Goal: Task Accomplishment & Management: Manage account settings

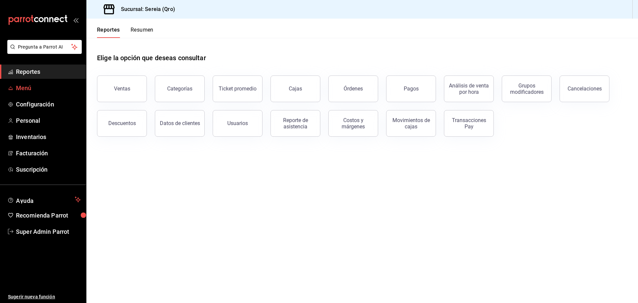
click at [44, 90] on span "Menú" at bounding box center [48, 87] width 65 height 9
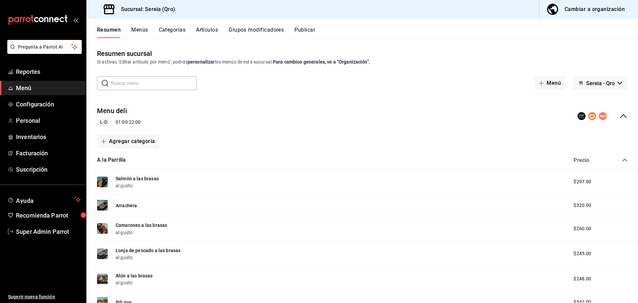
click at [620, 114] on icon "collapse-menu-row" at bounding box center [623, 116] width 7 height 4
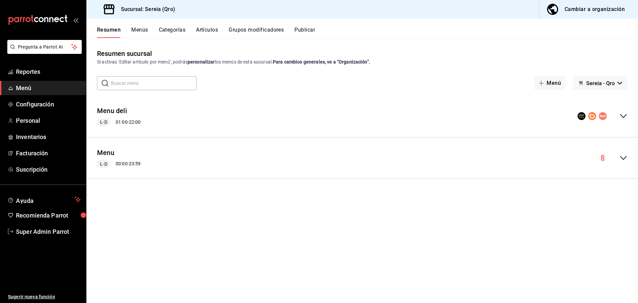
click at [618, 114] on div "collapse-menu-row" at bounding box center [603, 116] width 50 height 8
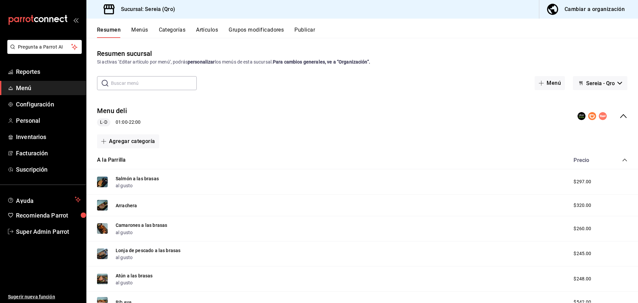
click at [620, 114] on icon "collapse-menu-row" at bounding box center [623, 116] width 7 height 4
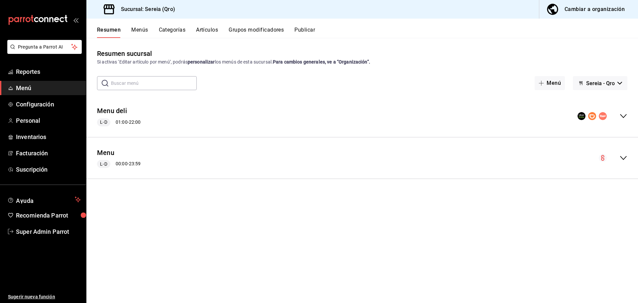
click at [626, 156] on icon "collapse-menu-row" at bounding box center [623, 158] width 7 height 4
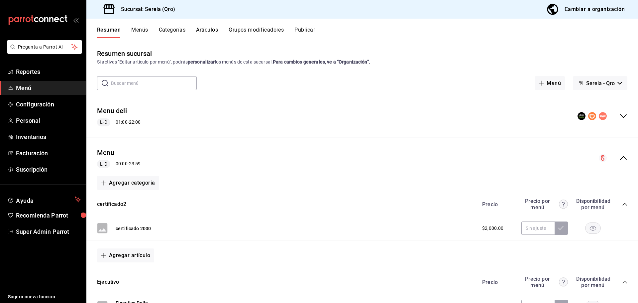
click at [626, 156] on div "Menu L-D 00:00 - 23:59" at bounding box center [362, 158] width 552 height 31
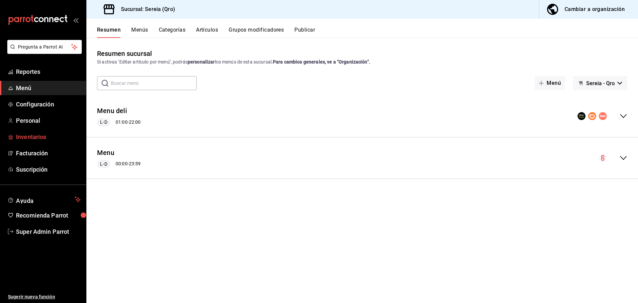
click at [42, 137] on span "Inventarios" at bounding box center [48, 136] width 65 height 9
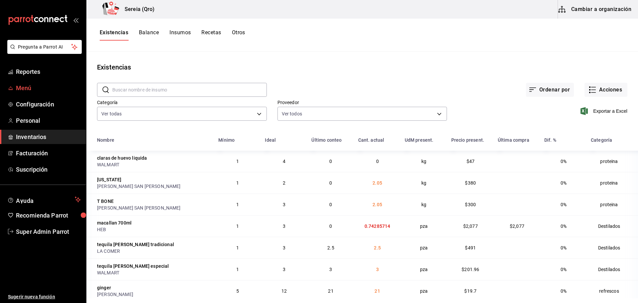
click at [26, 90] on span "Menú" at bounding box center [48, 87] width 65 height 9
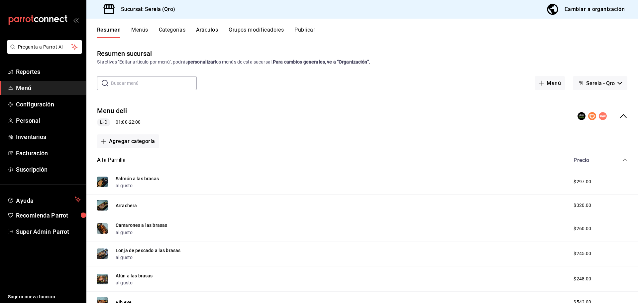
click at [622, 159] on icon "collapse-category-row" at bounding box center [624, 159] width 5 height 5
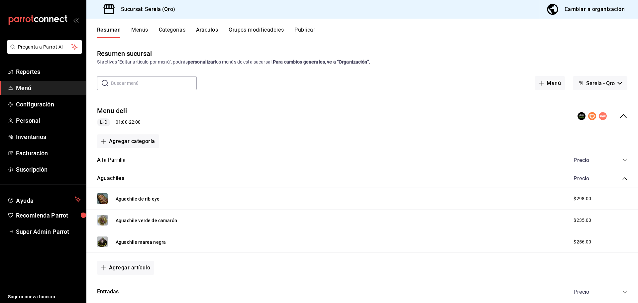
click at [622, 177] on icon "collapse-category-row" at bounding box center [624, 178] width 5 height 5
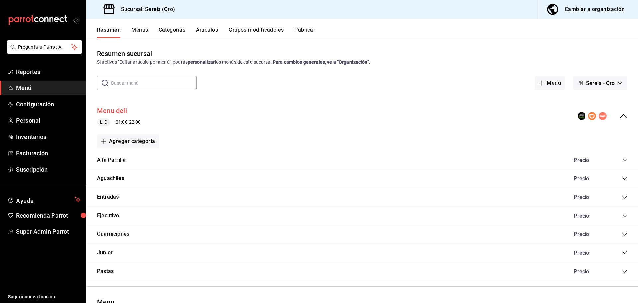
click at [118, 110] on button "Menu deli" at bounding box center [112, 111] width 30 height 10
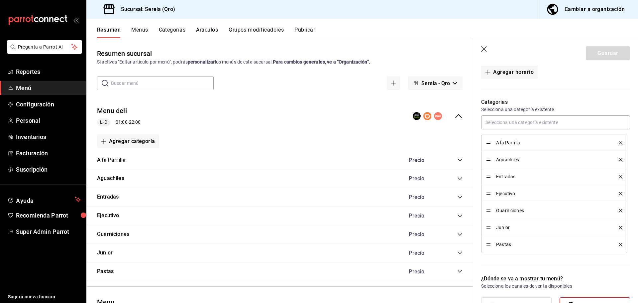
scroll to position [154, 0]
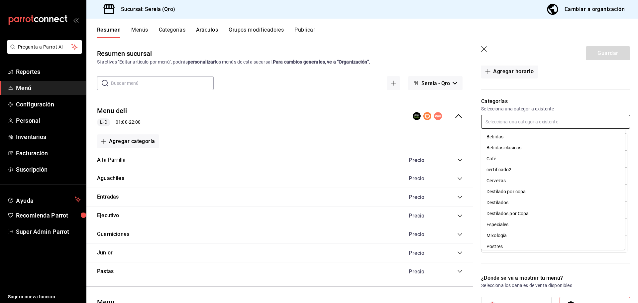
click at [507, 122] on input "text" at bounding box center [555, 122] width 149 height 14
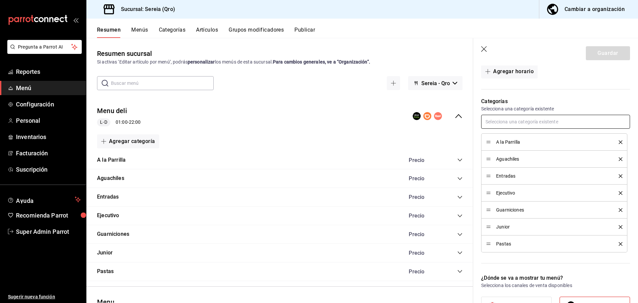
click at [507, 122] on input "text" at bounding box center [555, 122] width 149 height 14
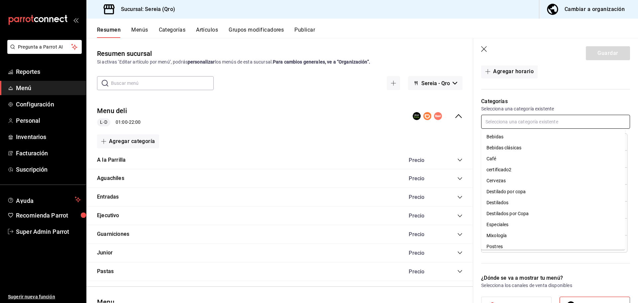
click at [507, 122] on input "text" at bounding box center [555, 122] width 149 height 14
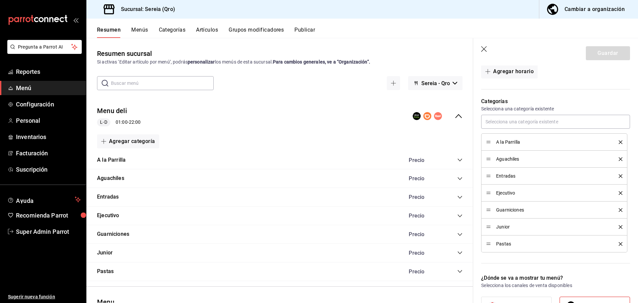
click at [514, 100] on p "Categorías" at bounding box center [555, 101] width 149 height 8
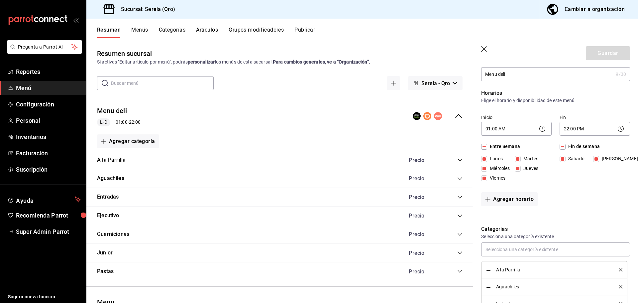
scroll to position [0, 0]
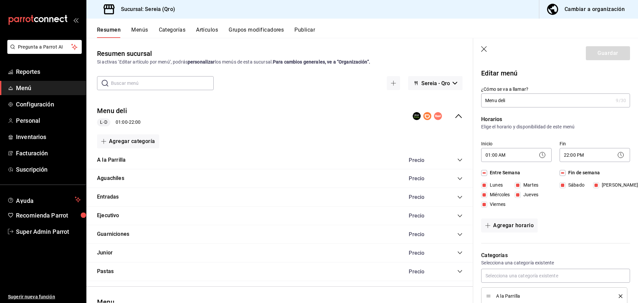
click at [455, 115] on icon "collapse-menu-row" at bounding box center [459, 116] width 8 height 8
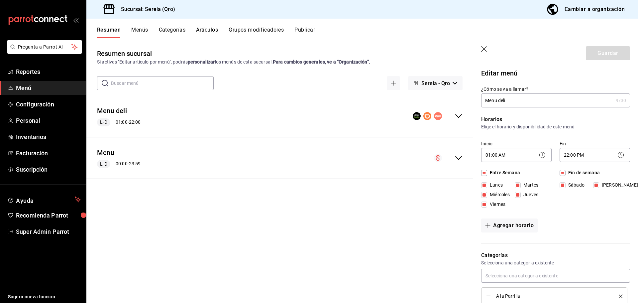
click at [481, 51] on header "Guardar" at bounding box center [555, 51] width 165 height 27
click at [483, 50] on icon "button" at bounding box center [484, 49] width 7 height 7
checkbox input "false"
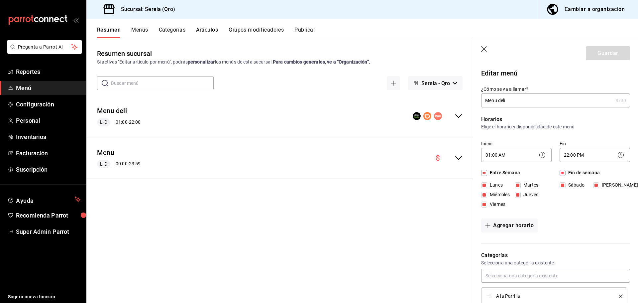
type input "1755622461685"
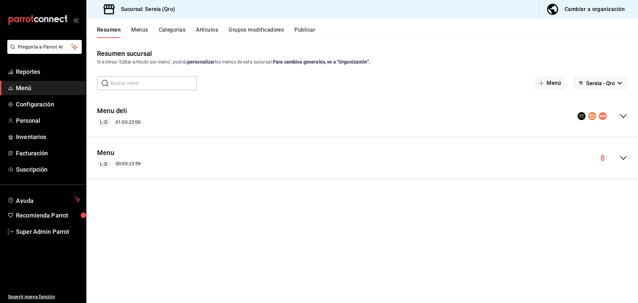
checkbox input "false"
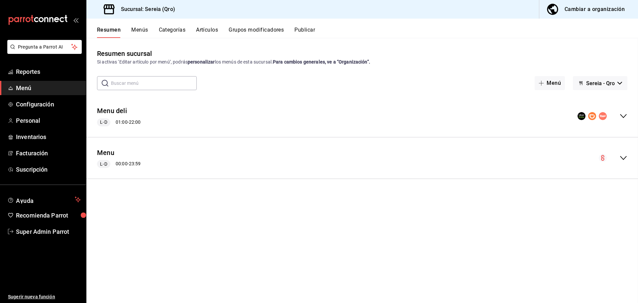
checkbox input "false"
click at [624, 115] on icon "collapse-menu-row" at bounding box center [623, 116] width 8 height 8
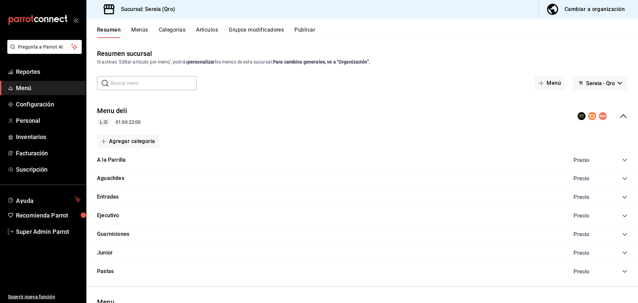
click at [204, 31] on button "Artículos" at bounding box center [207, 32] width 22 height 11
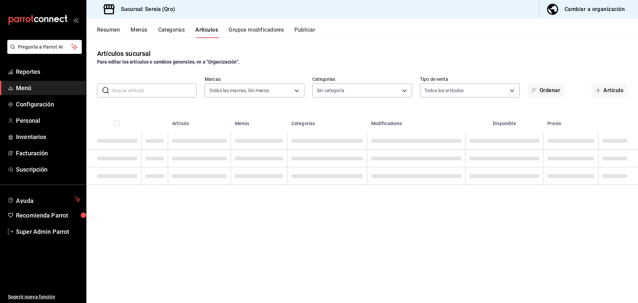
type input "e26cb55a-85e0-41b2-9155-b47575076aeb"
type input "78151d21-ba83-4377-a682-524dbb51cb05,a56e6f60-5064-486e-a0e6-83ef2b622883,0deac…"
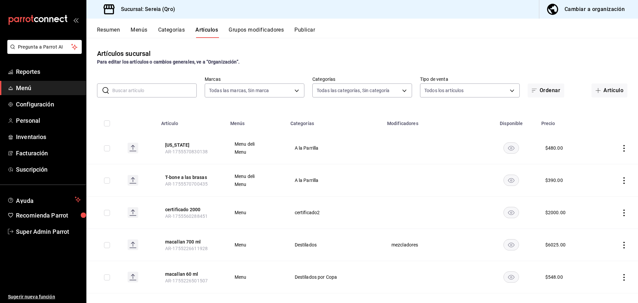
click at [112, 31] on button "Resumen" at bounding box center [108, 32] width 23 height 11
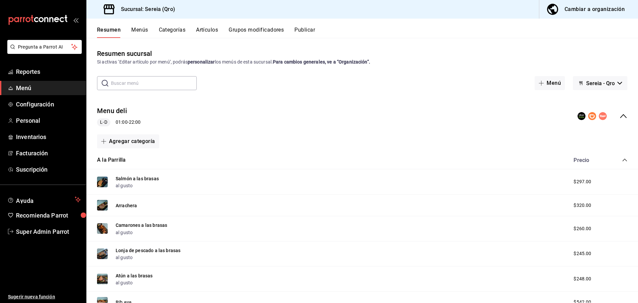
click at [622, 161] on icon "collapse-category-row" at bounding box center [624, 160] width 4 height 3
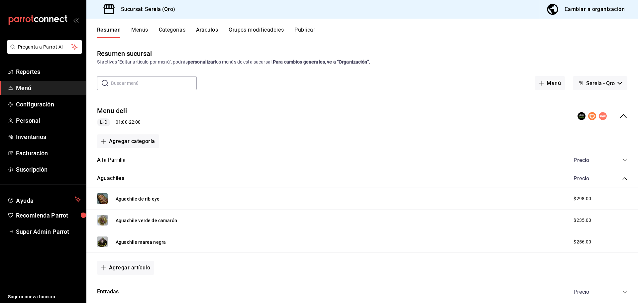
click at [622, 177] on icon "collapse-category-row" at bounding box center [624, 178] width 5 height 5
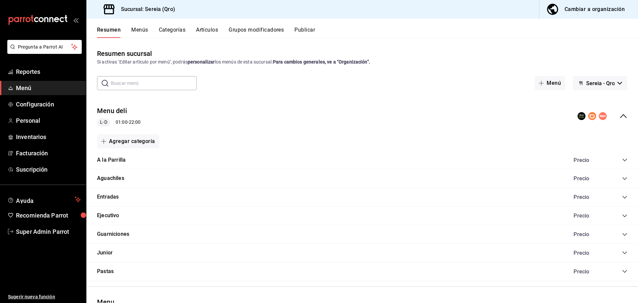
click at [620, 114] on icon "collapse-menu-row" at bounding box center [623, 116] width 8 height 8
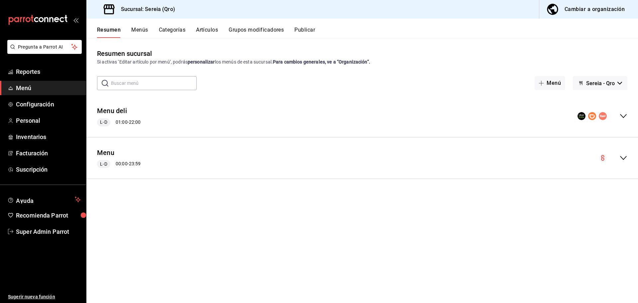
click at [199, 29] on button "Artículos" at bounding box center [207, 32] width 22 height 11
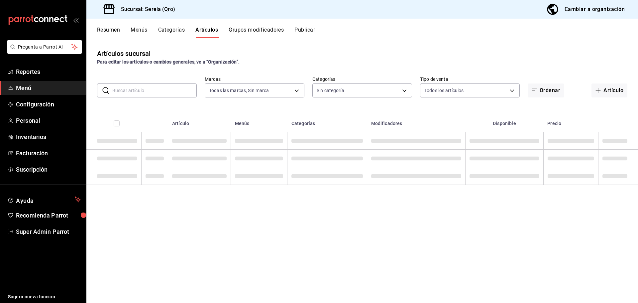
type input "e26cb55a-85e0-41b2-9155-b47575076aeb"
type input "78151d21-ba83-4377-a682-524dbb51cb05,a56e6f60-5064-486e-a0e6-83ef2b622883,0deac…"
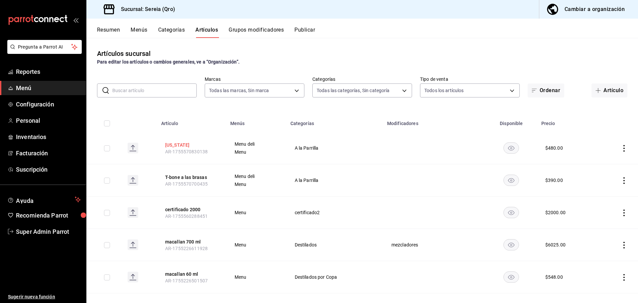
click at [178, 145] on button "New york" at bounding box center [191, 145] width 53 height 7
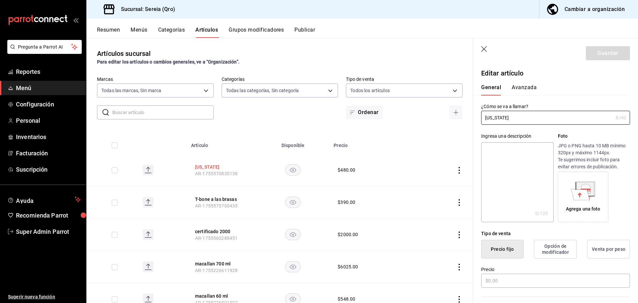
type input "$480.00"
click at [516, 89] on button "Avanzada" at bounding box center [524, 89] width 25 height 11
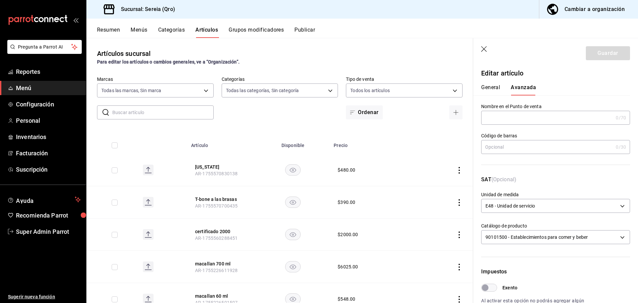
click at [497, 87] on button "General" at bounding box center [490, 89] width 19 height 11
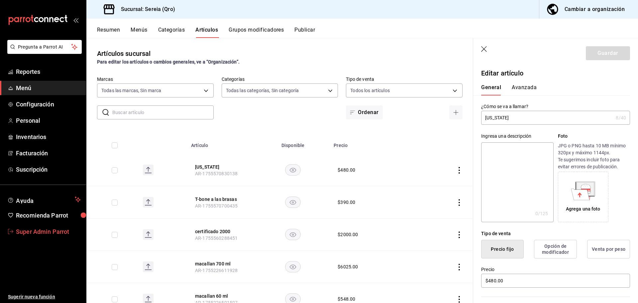
click at [48, 235] on span "Super Admin Parrot" at bounding box center [48, 231] width 65 height 9
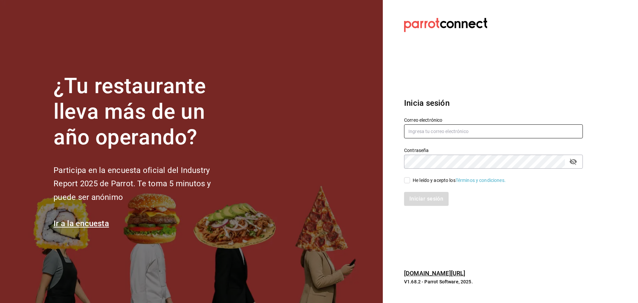
click at [413, 130] on input "text" at bounding box center [493, 131] width 179 height 14
type input "d"
paste input "dimitris@restaurante.com"
type input "dimitris@restaurante.com"
click at [407, 181] on input "He leído y acepto los Términos y condiciones." at bounding box center [407, 180] width 6 height 6
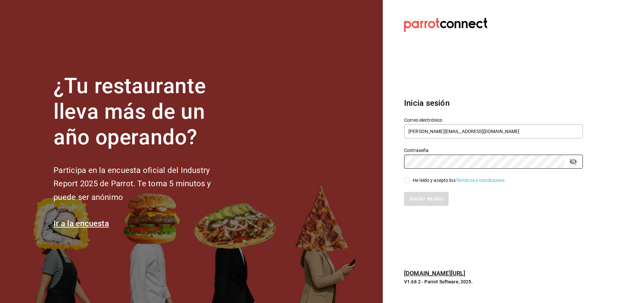
checkbox input "true"
click at [410, 196] on button "Iniciar sesión" at bounding box center [426, 199] width 45 height 14
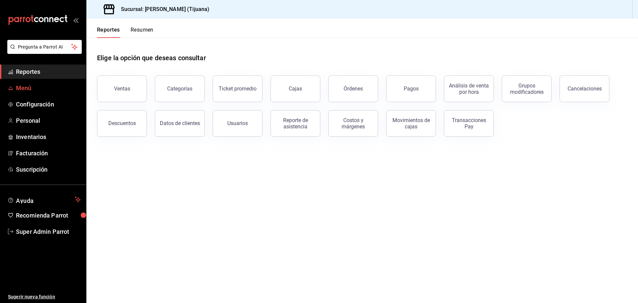
click at [43, 89] on span "Menú" at bounding box center [48, 87] width 65 height 9
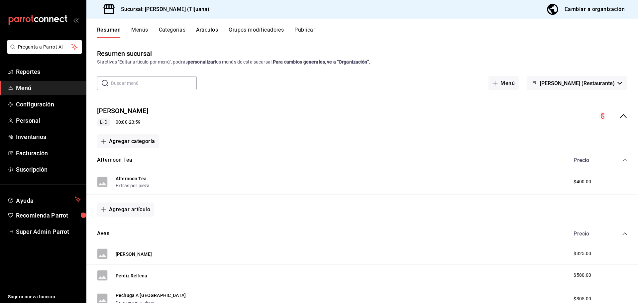
click at [621, 114] on icon "collapse-menu-row" at bounding box center [623, 116] width 8 height 8
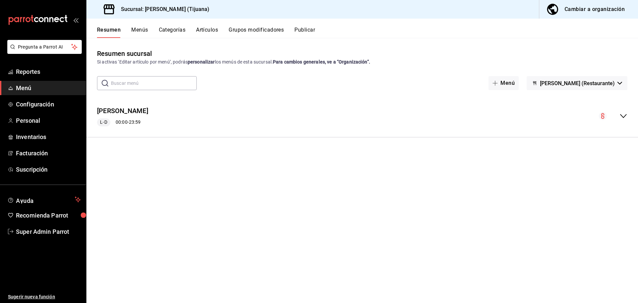
click at [143, 31] on button "Menús" at bounding box center [139, 32] width 17 height 11
click at [576, 8] on div "Cambiar a organización" at bounding box center [595, 9] width 60 height 9
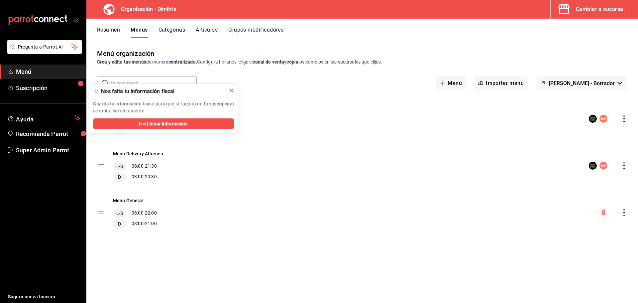
click at [233, 91] on icon at bounding box center [231, 90] width 5 height 5
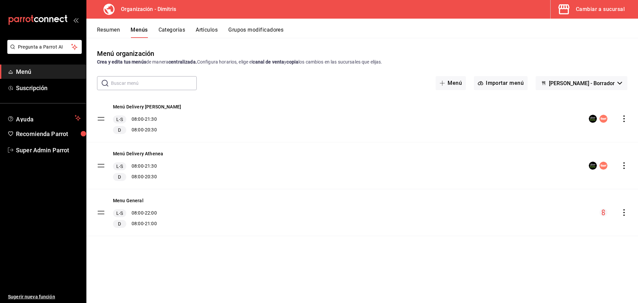
click at [584, 9] on div "Cambiar a sucursal" at bounding box center [600, 9] width 49 height 9
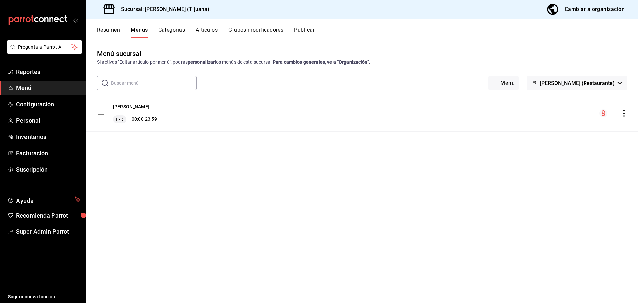
click at [624, 116] on icon "actions" at bounding box center [623, 113] width 1 height 7
click at [624, 116] on div at bounding box center [319, 151] width 638 height 303
click at [118, 104] on button "[PERSON_NAME]" at bounding box center [131, 106] width 36 height 7
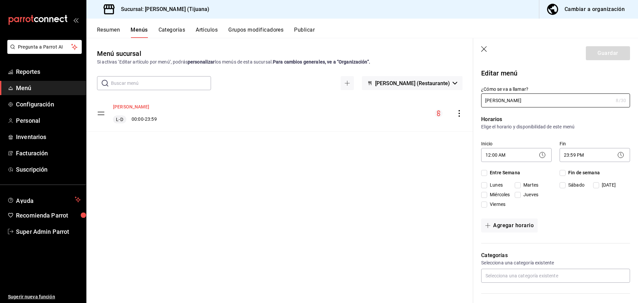
checkbox input "true"
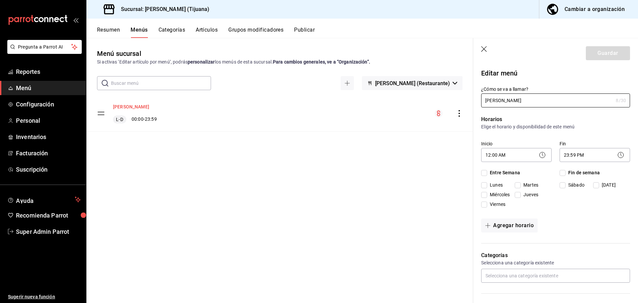
checkbox input "true"
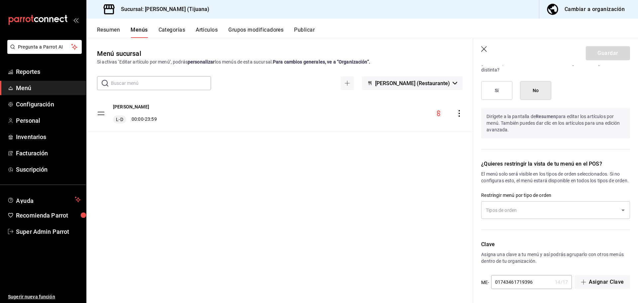
scroll to position [670, 0]
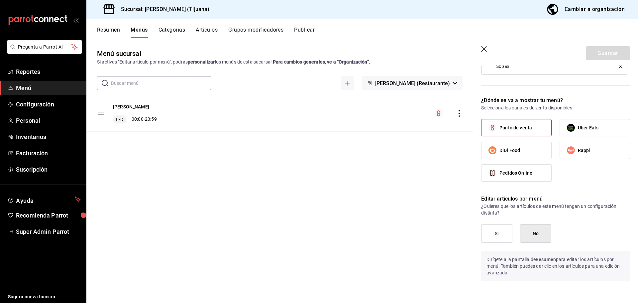
click at [483, 47] on icon "button" at bounding box center [484, 49] width 7 height 7
checkbox input "false"
type input "1755622689071"
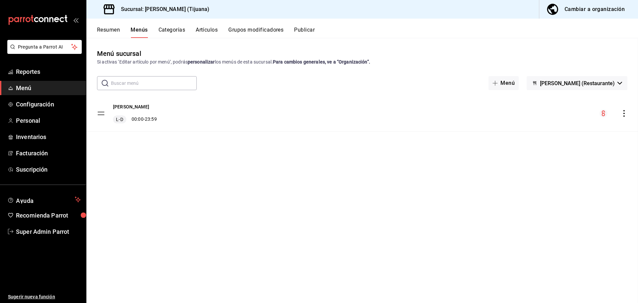
checkbox input "false"
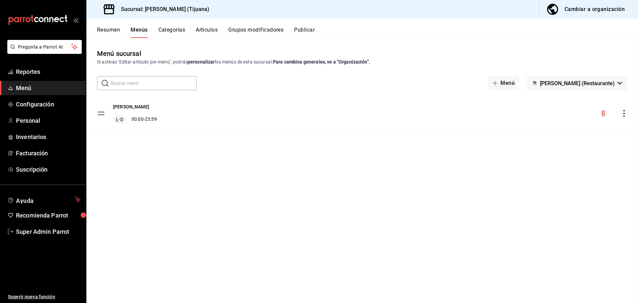
checkbox input "false"
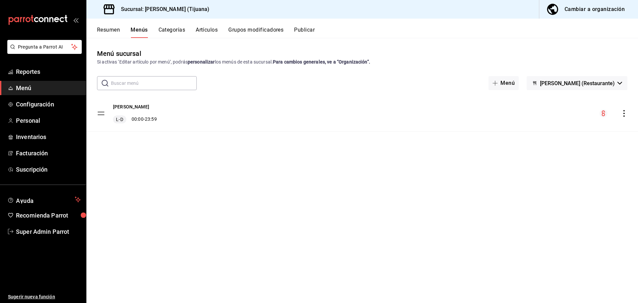
click at [573, 14] on div "Cambiar a organización" at bounding box center [595, 9] width 60 height 9
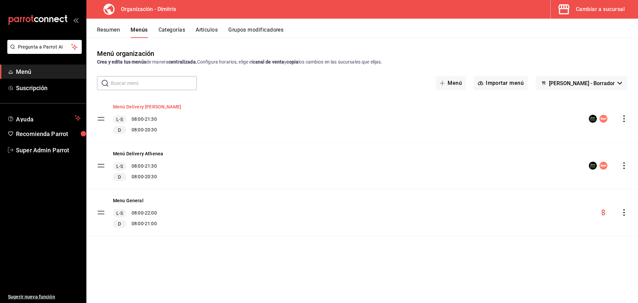
click at [145, 108] on button "Menú Delivery [PERSON_NAME]" at bounding box center [147, 106] width 68 height 7
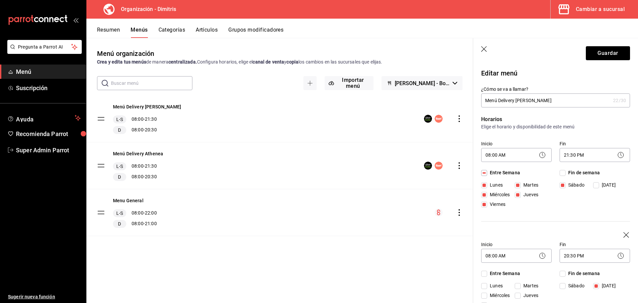
click at [485, 50] on icon "button" at bounding box center [484, 49] width 6 height 6
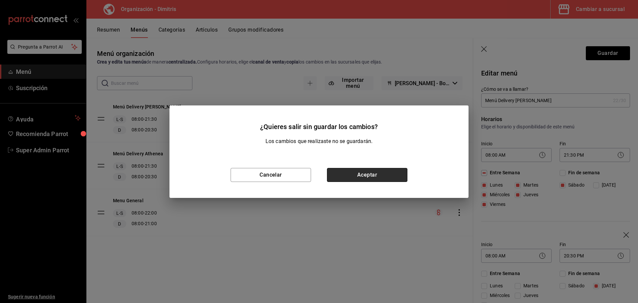
click at [330, 175] on button "Aceptar" at bounding box center [367, 175] width 80 height 14
checkbox input "false"
type input "1755622707483"
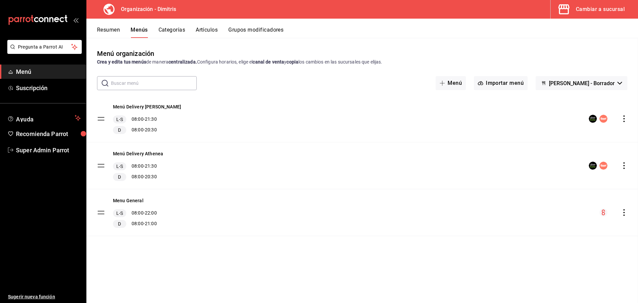
checkbox input "false"
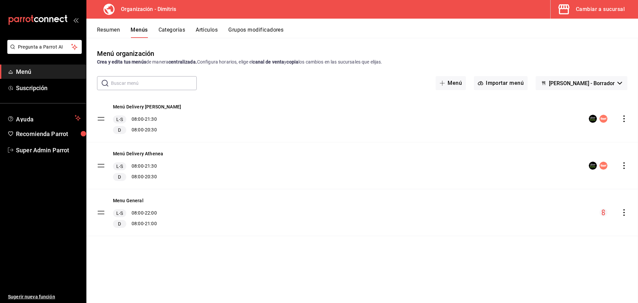
checkbox input "false"
click at [139, 199] on button "Menu General" at bounding box center [128, 200] width 31 height 7
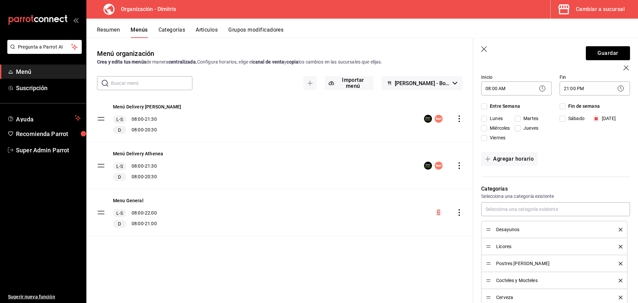
scroll to position [161, 0]
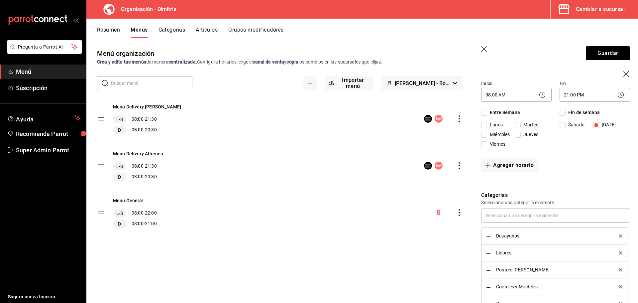
click at [485, 52] on icon "button" at bounding box center [484, 49] width 7 height 7
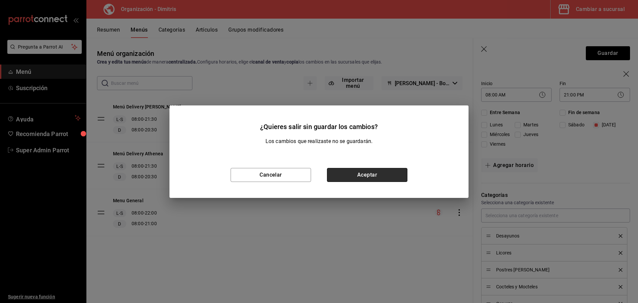
click at [345, 174] on button "Aceptar" at bounding box center [367, 175] width 80 height 14
checkbox input "false"
type input "1755622726031"
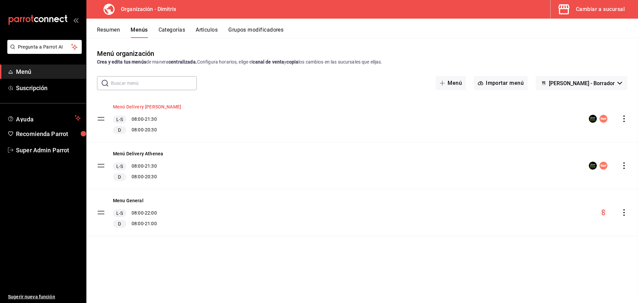
checkbox input "false"
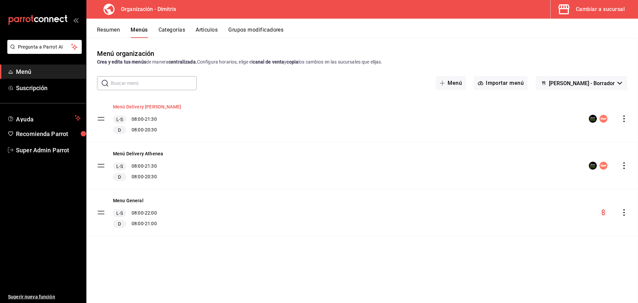
checkbox input "false"
click at [137, 105] on button "Menú Delivery [PERSON_NAME]" at bounding box center [147, 106] width 68 height 7
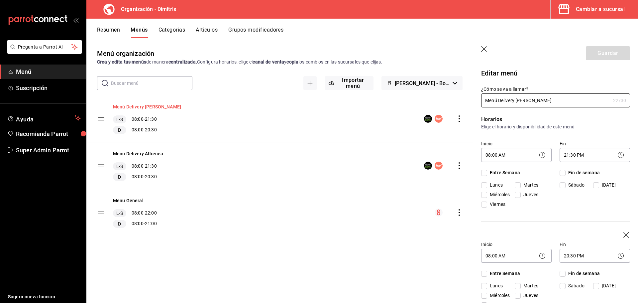
checkbox input "true"
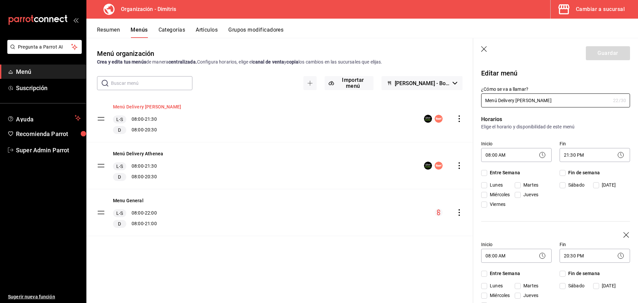
checkbox input "true"
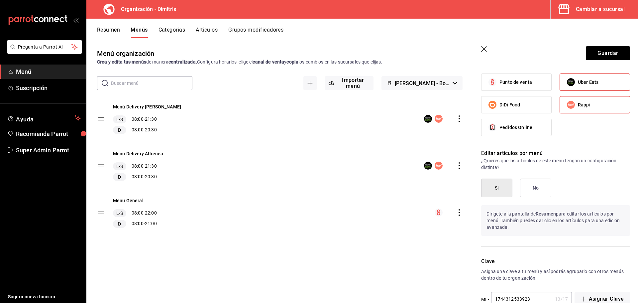
scroll to position [371, 0]
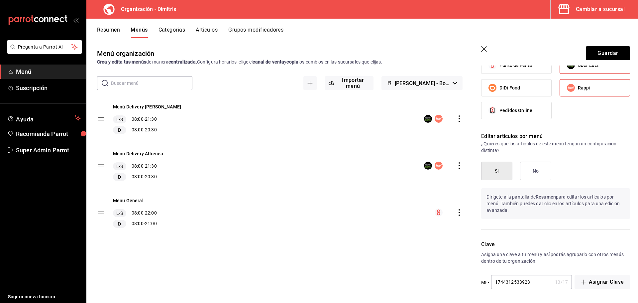
click at [484, 49] on icon "button" at bounding box center [484, 49] width 6 height 6
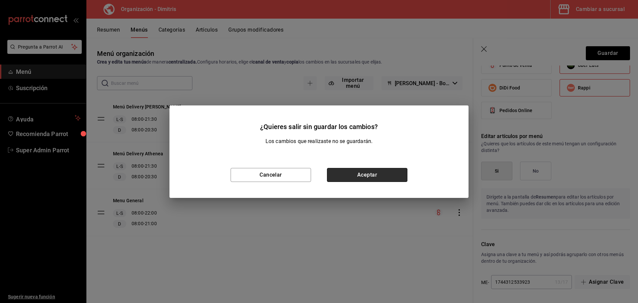
click at [367, 178] on button "Aceptar" at bounding box center [367, 175] width 80 height 14
checkbox input "false"
type input "1755622757699"
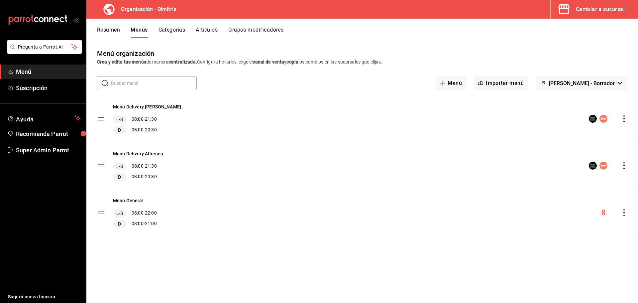
scroll to position [237, 0]
checkbox input "false"
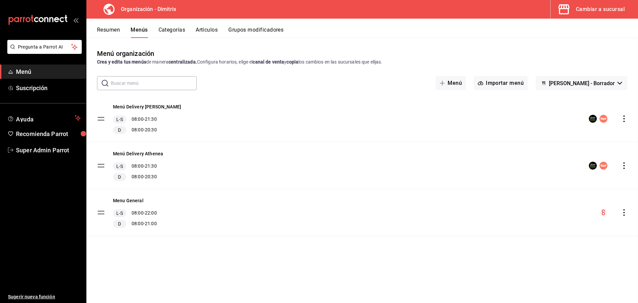
checkbox input "false"
click at [153, 105] on button "Menú Delivery [PERSON_NAME]" at bounding box center [147, 106] width 68 height 7
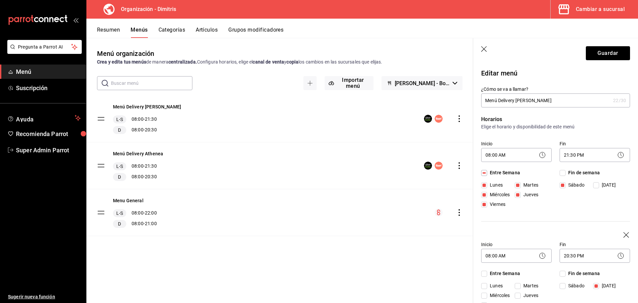
click at [486, 48] on icon "button" at bounding box center [484, 49] width 7 height 7
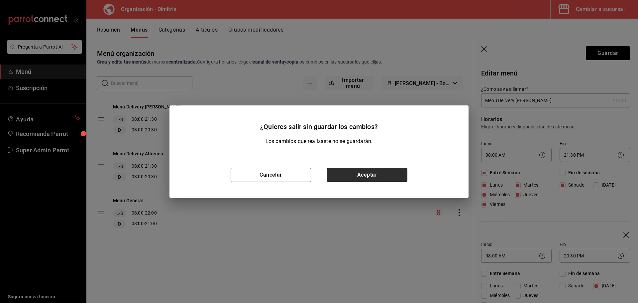
click at [364, 173] on button "Aceptar" at bounding box center [367, 175] width 80 height 14
checkbox input "false"
type input "1755622828226"
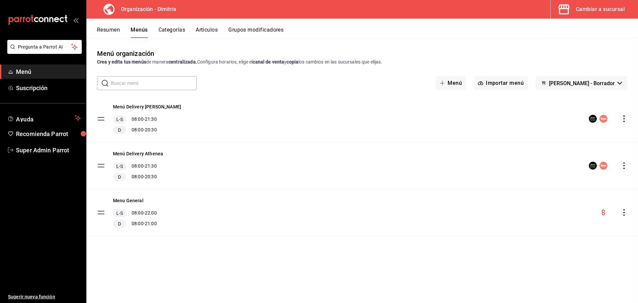
checkbox input "false"
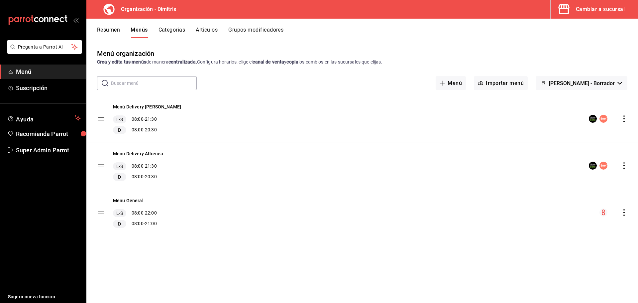
checkbox input "false"
click at [144, 109] on button "Menú Delivery [PERSON_NAME]" at bounding box center [147, 106] width 68 height 7
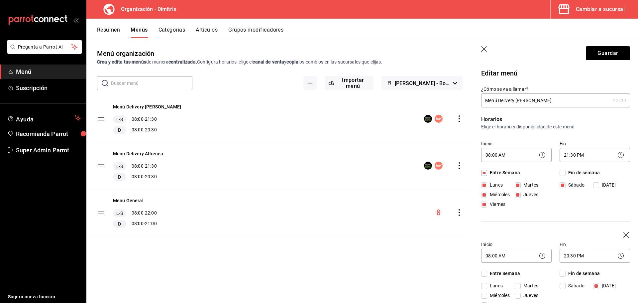
click at [484, 50] on icon "button" at bounding box center [484, 49] width 7 height 7
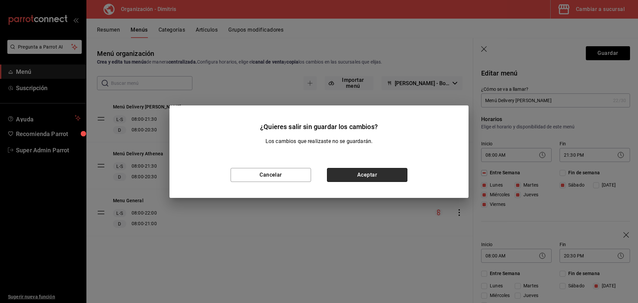
click at [383, 171] on button "Aceptar" at bounding box center [367, 175] width 80 height 14
checkbox input "false"
type input "1755622839183"
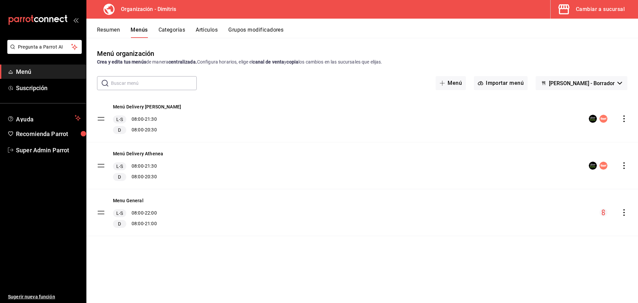
click at [207, 30] on button "Artículos" at bounding box center [207, 32] width 22 height 11
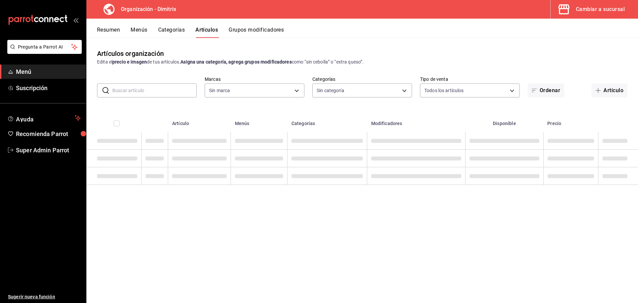
type input "317daab7-dfab-4307-9e12-935137646369"
type input "fad5bf19-ac35-4369-abfc-26ce97a05b06,1a0e4e48-3a83-4d7b-81fd-4b5db3218b24,fc725…"
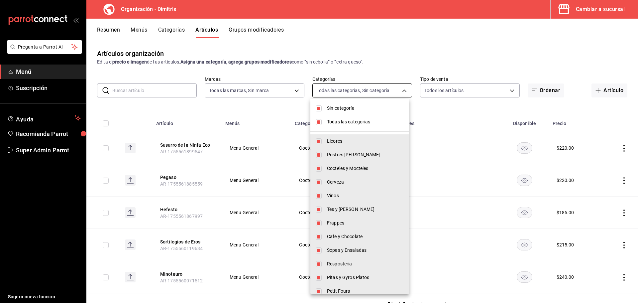
click at [370, 92] on body "Pregunta a Parrot AI Menú Suscripción Ayuda Recomienda Parrot Super Admin Parro…" at bounding box center [319, 151] width 638 height 303
click at [370, 92] on div at bounding box center [319, 151] width 638 height 303
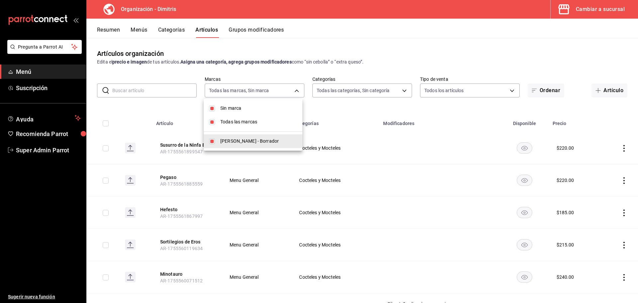
click at [291, 94] on body "Pregunta a Parrot AI Menú Suscripción Ayuda Recomienda Parrot Super Admin Parro…" at bounding box center [319, 151] width 638 height 303
click at [291, 94] on div at bounding box center [319, 151] width 638 height 303
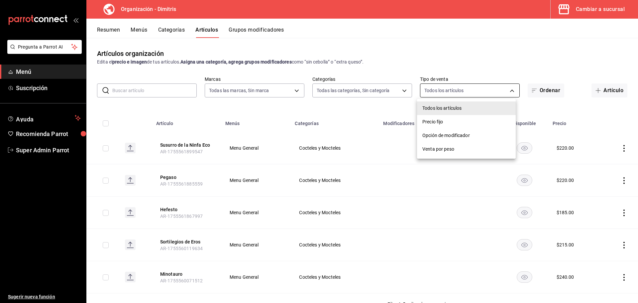
click at [455, 85] on body "Pregunta a Parrot AI Menú Suscripción Ayuda Recomienda Parrot Super Admin Parro…" at bounding box center [319, 151] width 638 height 303
click at [455, 85] on div at bounding box center [319, 151] width 638 height 303
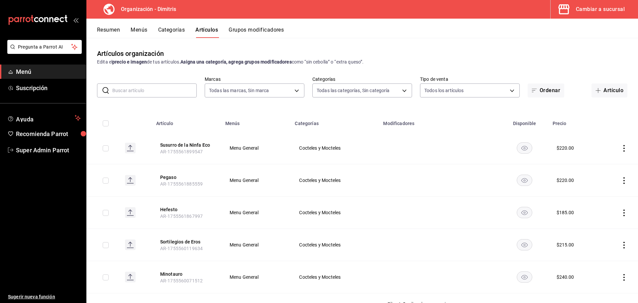
click at [164, 31] on button "Categorías" at bounding box center [171, 32] width 27 height 11
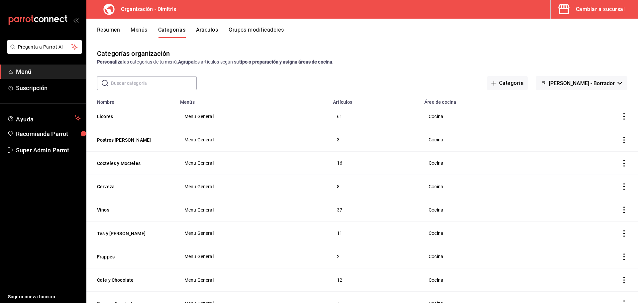
click at [142, 29] on button "Menús" at bounding box center [139, 32] width 17 height 11
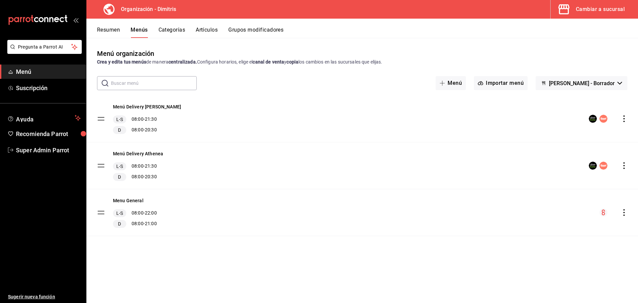
click at [627, 116] on icon "actions" at bounding box center [624, 118] width 7 height 7
click at [535, 132] on span "Editar" at bounding box center [571, 134] width 81 height 7
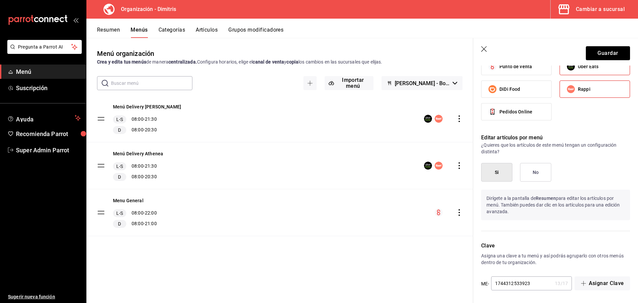
scroll to position [371, 0]
click at [506, 170] on button "Si" at bounding box center [496, 171] width 31 height 19
click at [492, 167] on button "Si" at bounding box center [496, 171] width 31 height 19
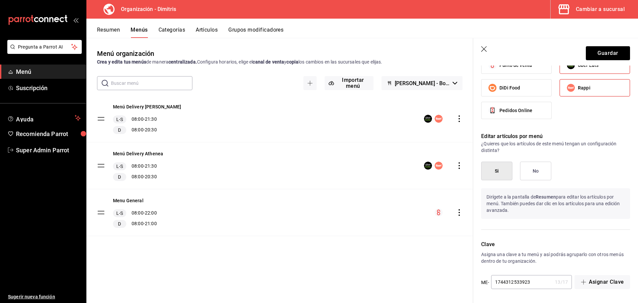
click at [492, 167] on button "Si" at bounding box center [496, 171] width 31 height 19
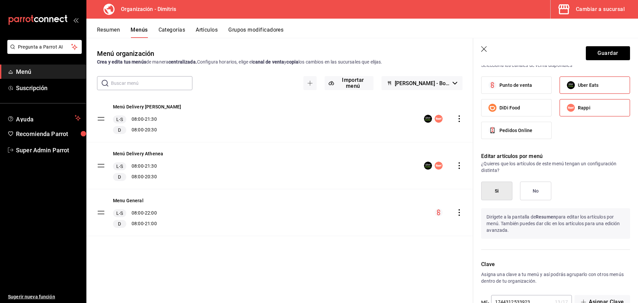
scroll to position [350, 0]
click at [497, 190] on button "Si" at bounding box center [496, 191] width 31 height 19
click at [481, 53] on icon "button" at bounding box center [484, 49] width 7 height 7
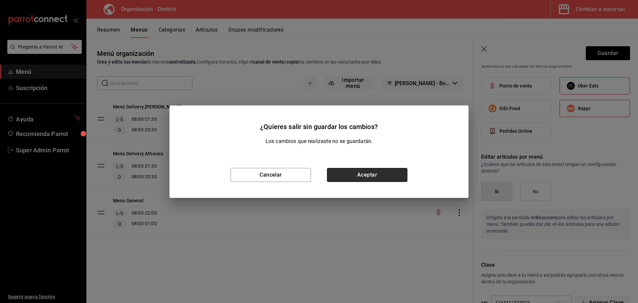
click at [398, 175] on button "Aceptar" at bounding box center [367, 175] width 80 height 14
checkbox input "false"
type input "1755622897216"
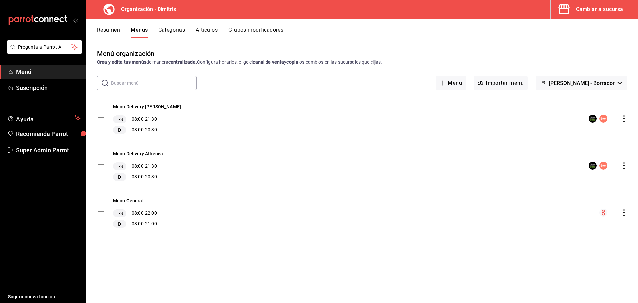
checkbox input "false"
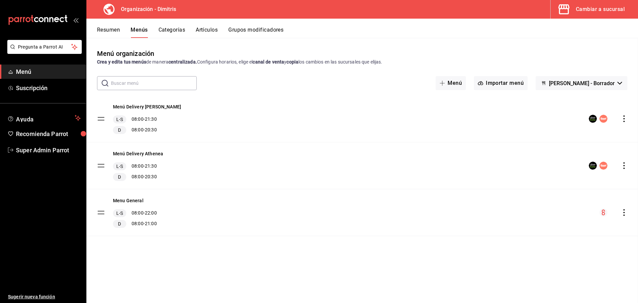
checkbox input "false"
click at [213, 27] on button "Artículos" at bounding box center [207, 32] width 22 height 11
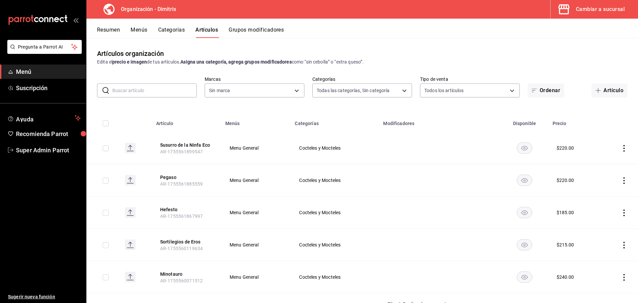
type input "fad5bf19-ac35-4369-abfc-26ce97a05b06,1a0e4e48-3a83-4d7b-81fd-4b5db3218b24,fc725…"
type input "317daab7-dfab-4307-9e12-935137646369"
click at [181, 89] on input "text" at bounding box center [154, 90] width 84 height 13
click at [153, 88] on input "text" at bounding box center [154, 90] width 84 height 13
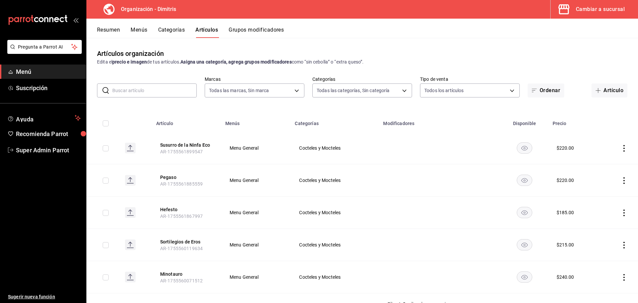
click at [249, 116] on th "Menús" at bounding box center [256, 121] width 70 height 21
click at [137, 27] on button "Menús" at bounding box center [139, 32] width 17 height 11
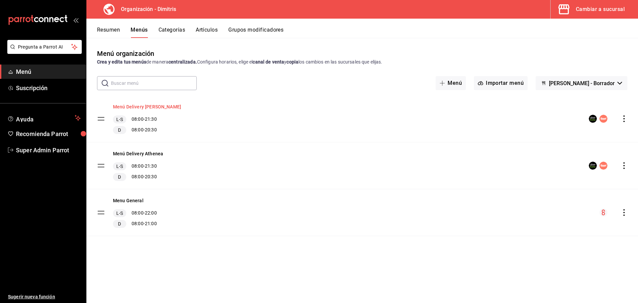
click at [155, 105] on button "Menú Delivery [PERSON_NAME]" at bounding box center [147, 106] width 68 height 7
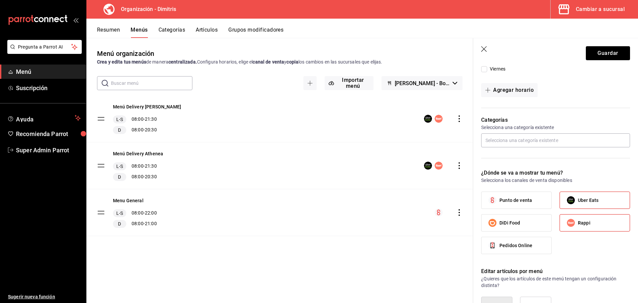
scroll to position [235, 0]
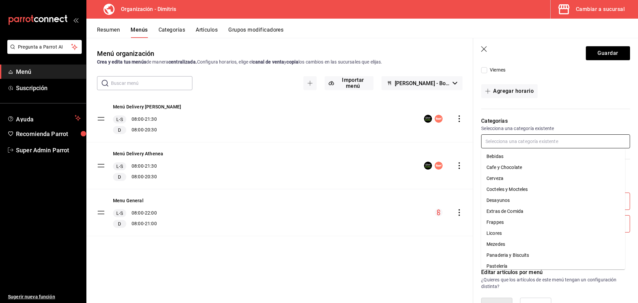
click at [518, 140] on input "text" at bounding box center [555, 141] width 149 height 14
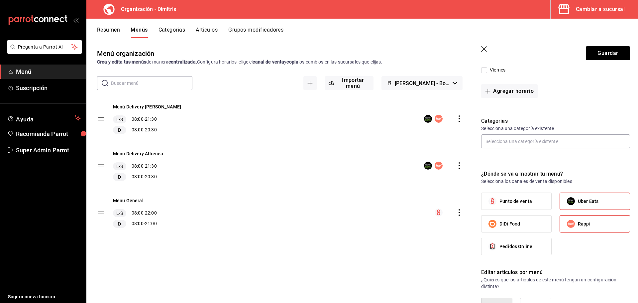
click at [509, 112] on div "Categorías Selecciona una categoría existente" at bounding box center [551, 135] width 157 height 53
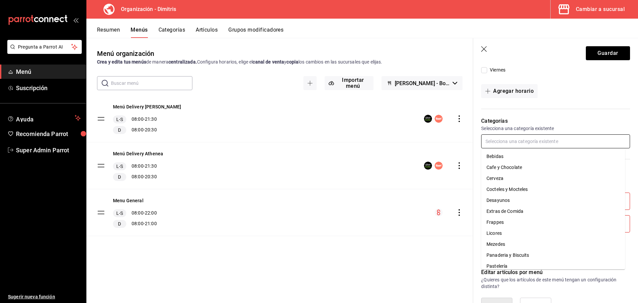
click at [504, 147] on input "text" at bounding box center [555, 141] width 149 height 14
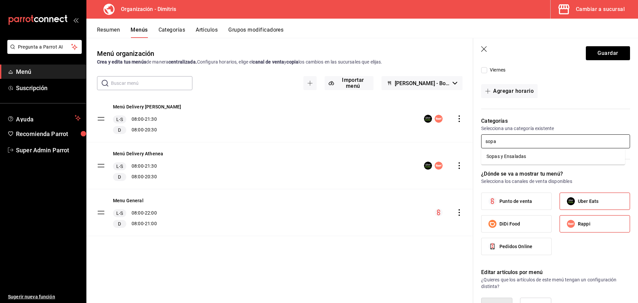
type input "sopas"
click at [507, 156] on li "Sopas y Ensaladas" at bounding box center [553, 156] width 144 height 11
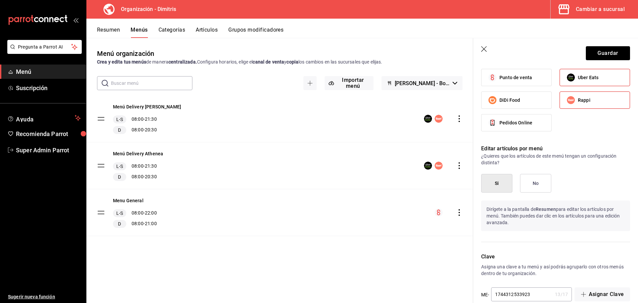
scroll to position [393, 0]
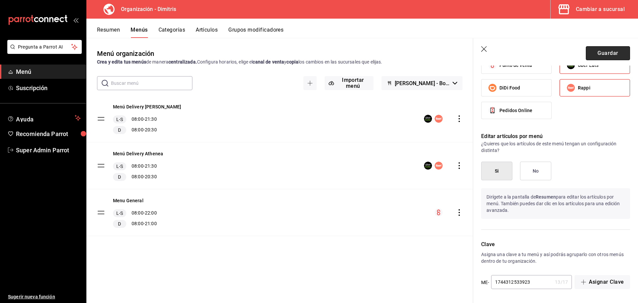
click at [593, 54] on button "Guardar" at bounding box center [608, 53] width 44 height 14
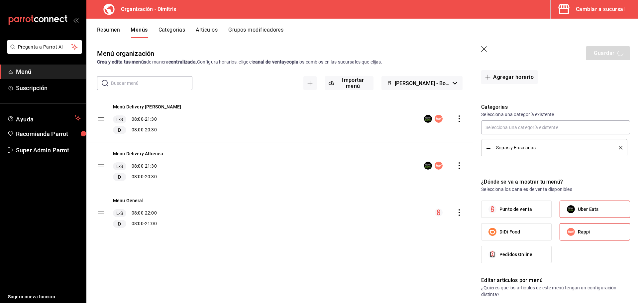
scroll to position [250, 0]
click at [453, 88] on button "[PERSON_NAME] - Borrador" at bounding box center [422, 83] width 81 height 14
click at [452, 87] on div at bounding box center [319, 151] width 638 height 303
click at [208, 30] on button "Artículos" at bounding box center [207, 32] width 22 height 11
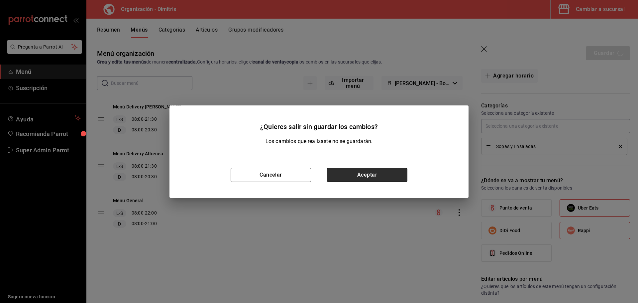
click at [347, 173] on button "Aceptar" at bounding box center [367, 175] width 80 height 14
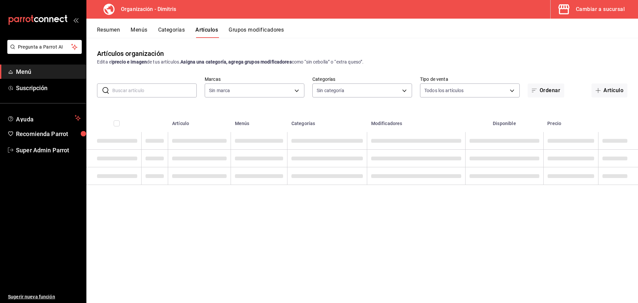
type input "317daab7-dfab-4307-9e12-935137646369"
type input "fad5bf19-ac35-4369-abfc-26ce97a05b06,1a0e4e48-3a83-4d7b-81fd-4b5db3218b24,fc725…"
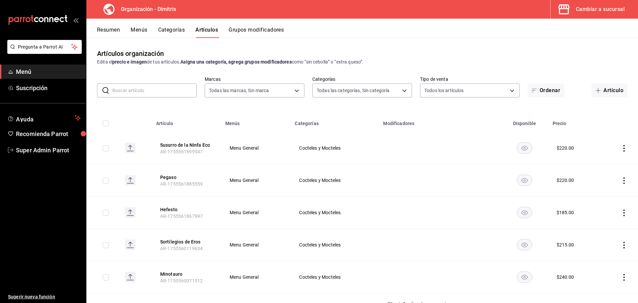
click at [135, 29] on button "Menús" at bounding box center [139, 32] width 17 height 11
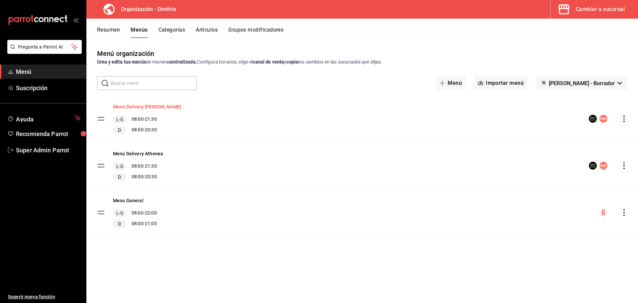
click at [152, 105] on button "Menú Delivery [PERSON_NAME]" at bounding box center [147, 106] width 68 height 7
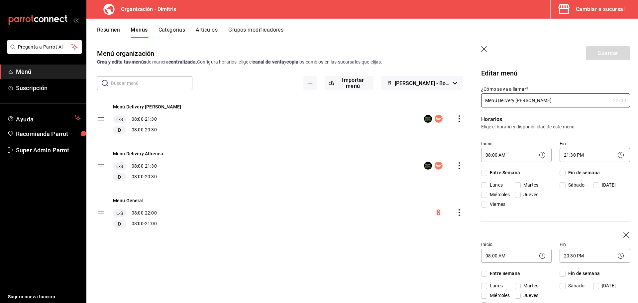
checkbox input "true"
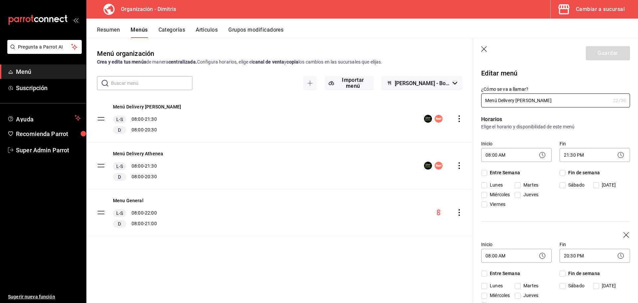
checkbox input "true"
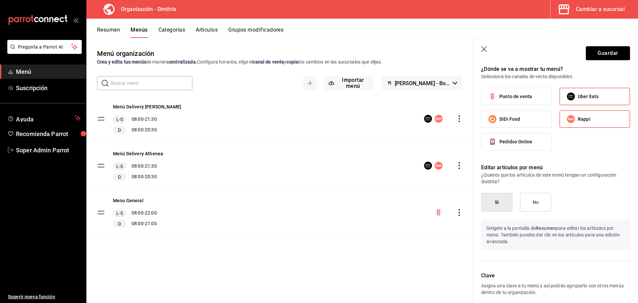
scroll to position [393, 0]
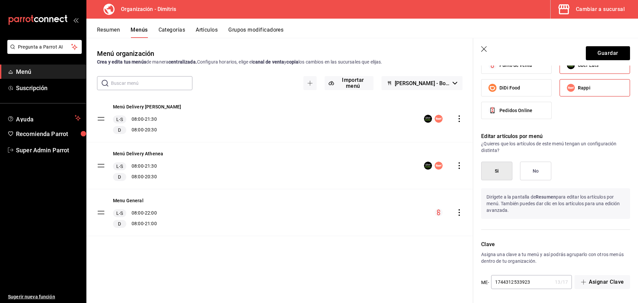
click at [485, 48] on icon "button" at bounding box center [484, 49] width 7 height 7
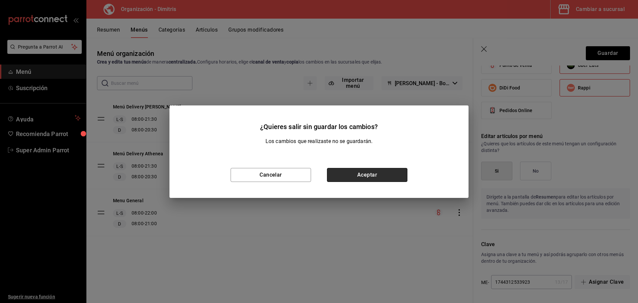
click at [397, 170] on button "Aceptar" at bounding box center [367, 175] width 80 height 14
checkbox input "false"
type input "1755622997188"
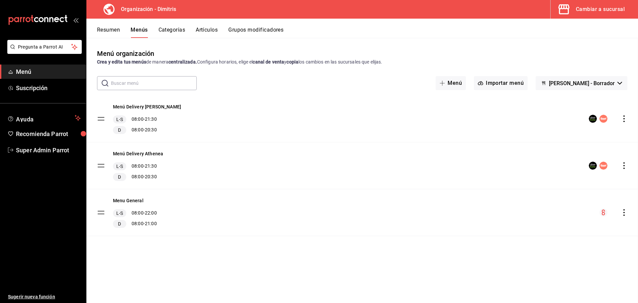
checkbox input "false"
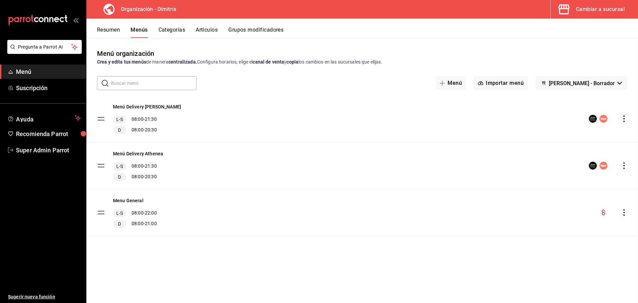
checkbox input "false"
click at [215, 33] on button "Artículos" at bounding box center [207, 32] width 22 height 11
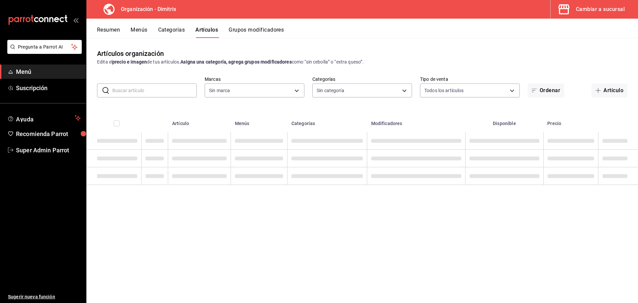
type input "317daab7-dfab-4307-9e12-935137646369"
type input "fad5bf19-ac35-4369-abfc-26ce97a05b06,1a0e4e48-3a83-4d7b-81fd-4b5db3218b24,fc725…"
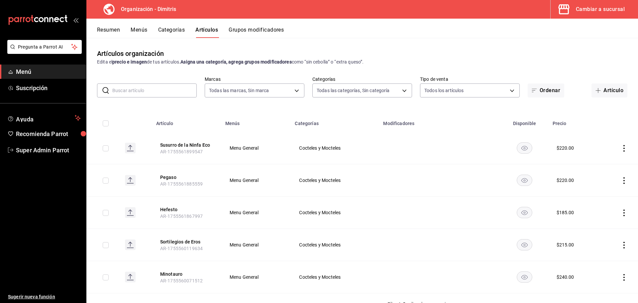
click at [243, 31] on button "Grupos modificadores" at bounding box center [256, 32] width 55 height 11
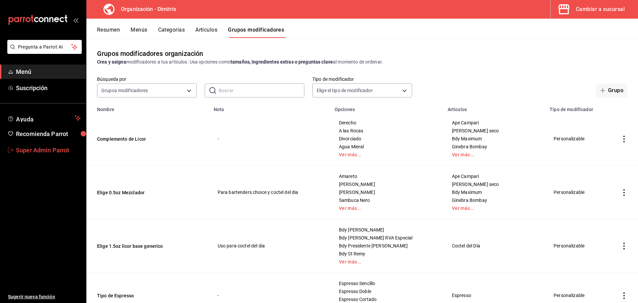
click at [47, 149] on span "Super Admin Parrot" at bounding box center [48, 150] width 65 height 9
